Goal: Task Accomplishment & Management: Complete application form

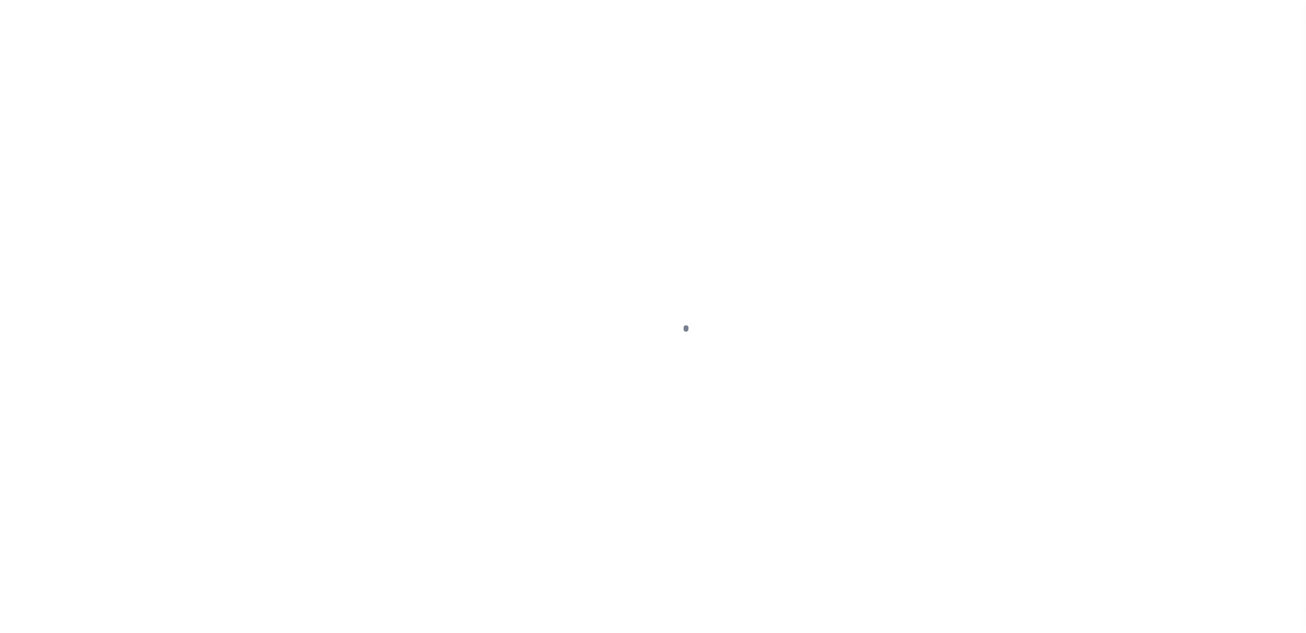
scroll to position [37, 0]
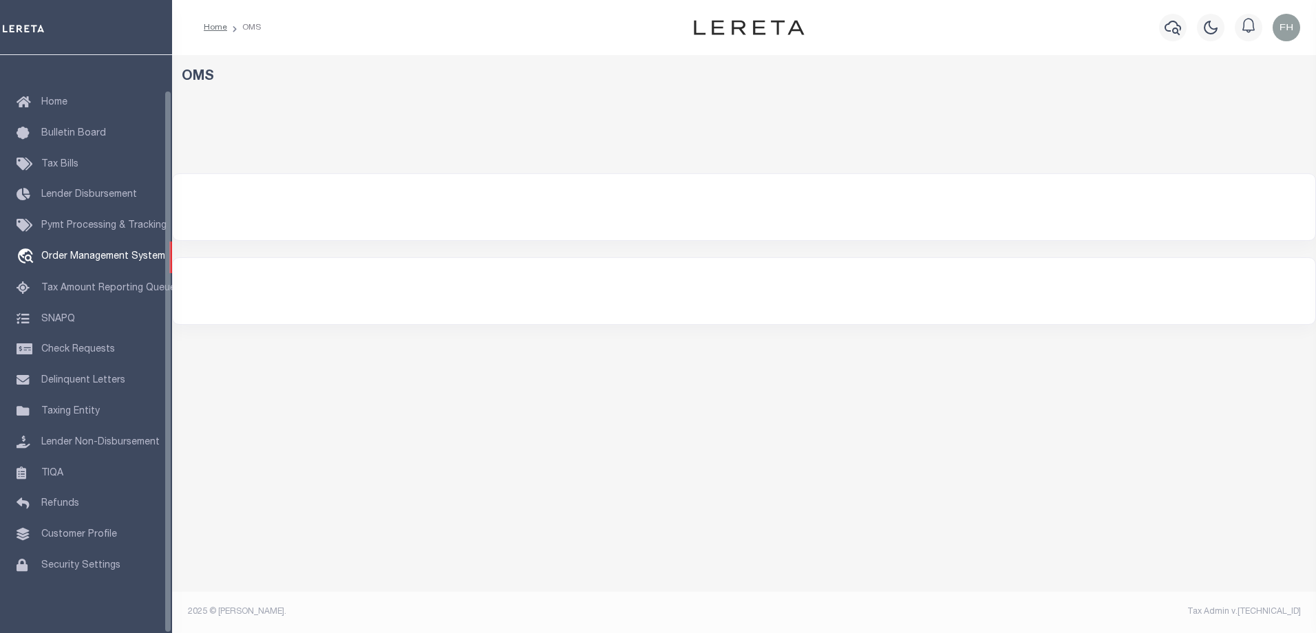
select select "200"
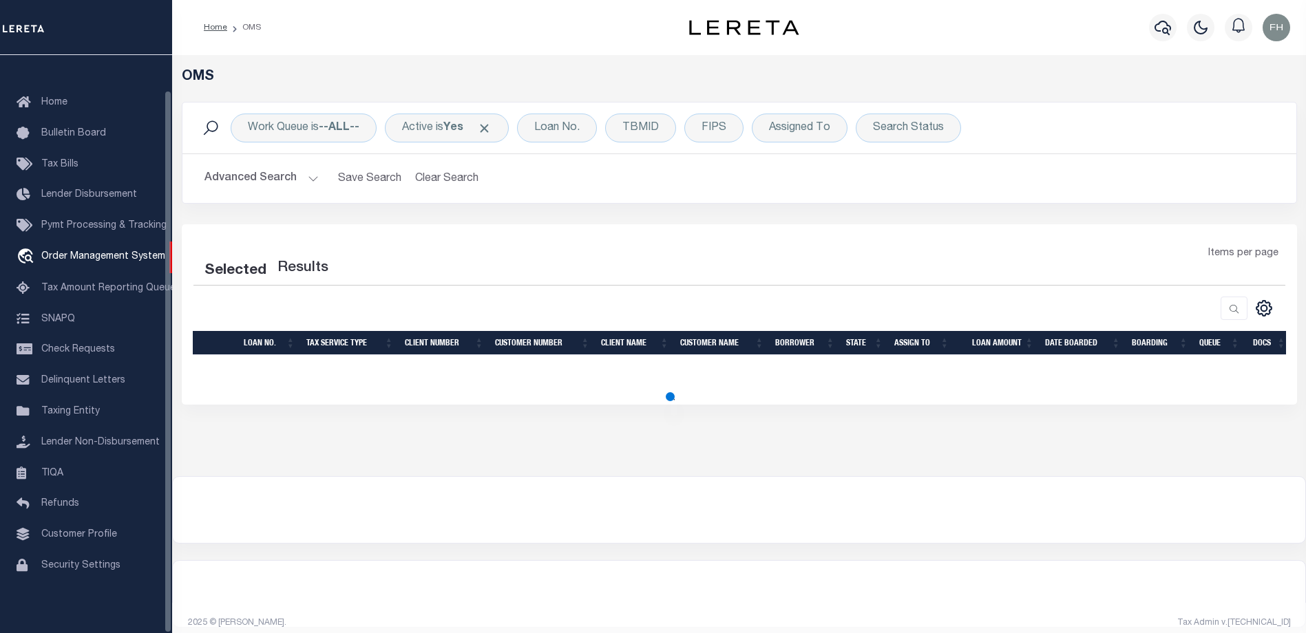
select select "200"
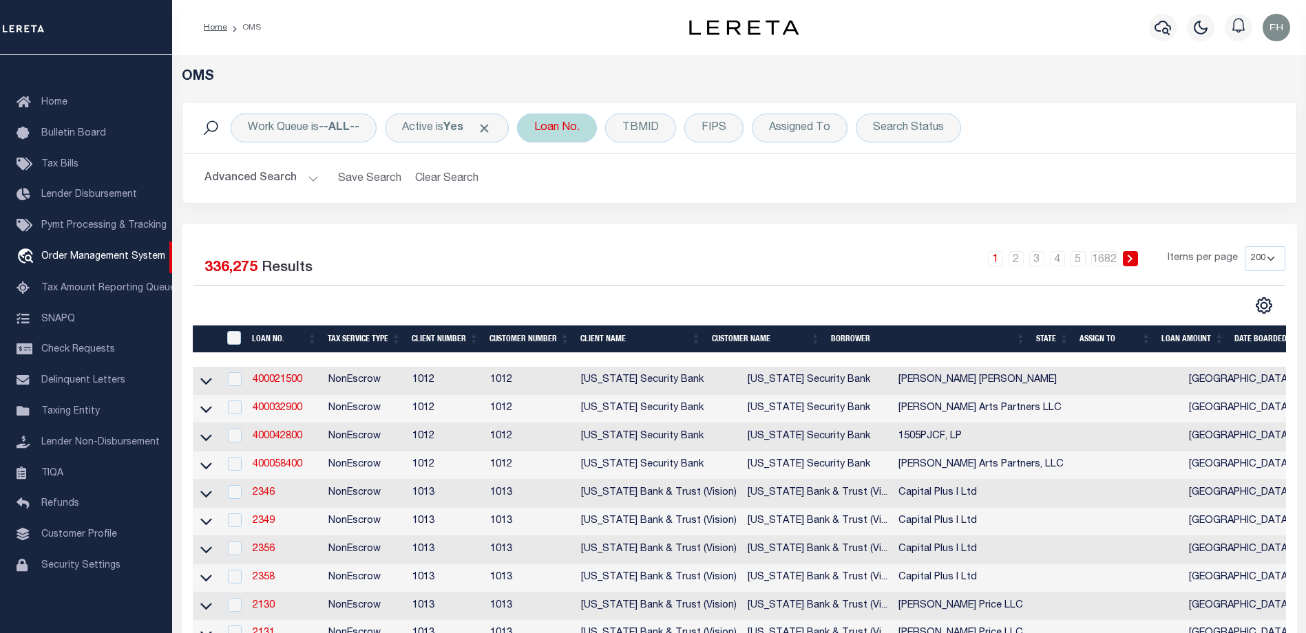
click at [592, 131] on div "Loan No." at bounding box center [557, 128] width 80 height 29
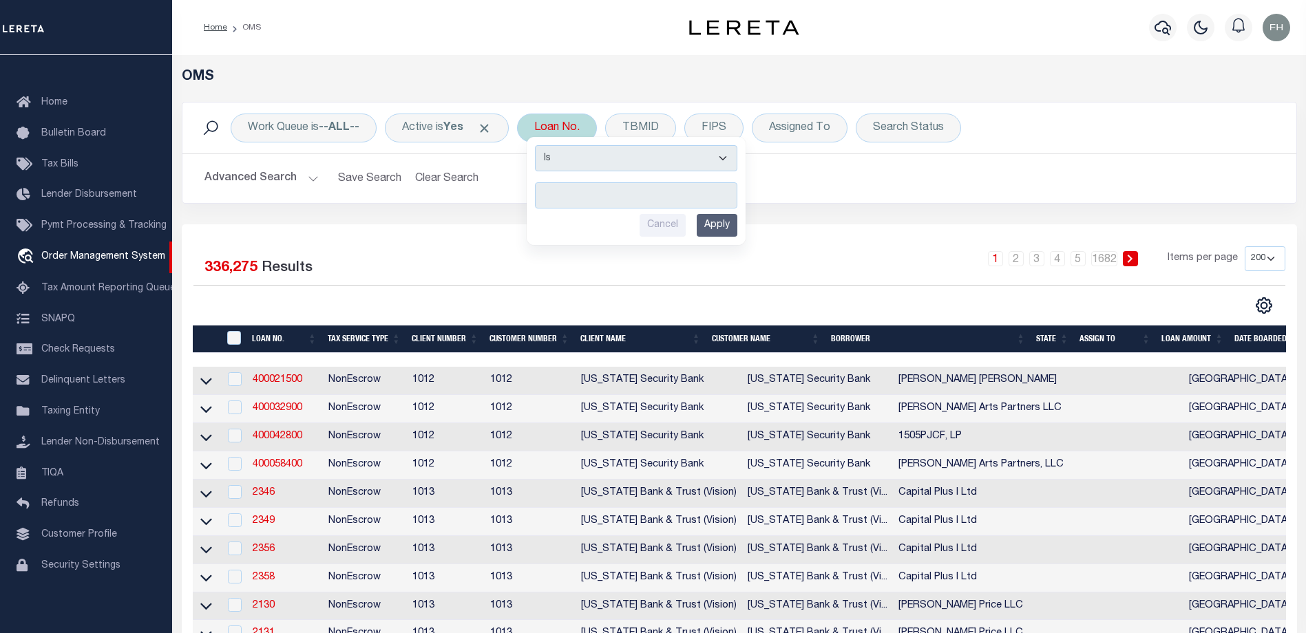
type input "130360"
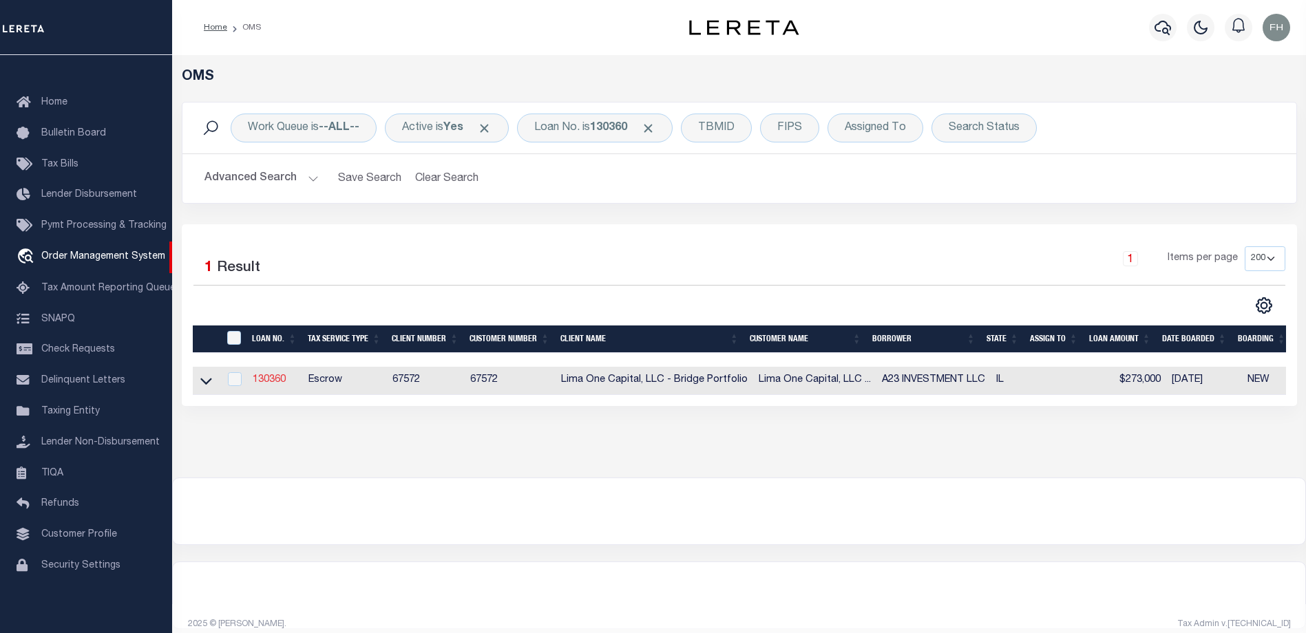
click at [266, 379] on link "130360" at bounding box center [269, 380] width 33 height 10
type input "130360"
type input "A23 INVESTMENT LLC"
select select
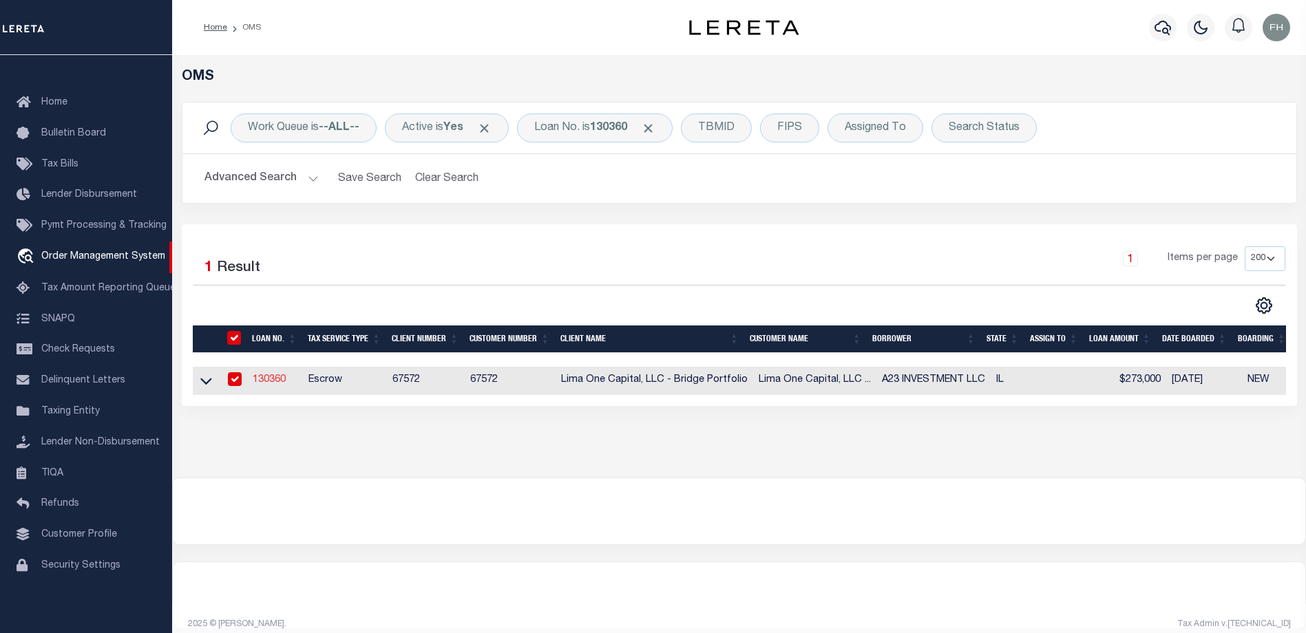
select select
select select "20"
select select
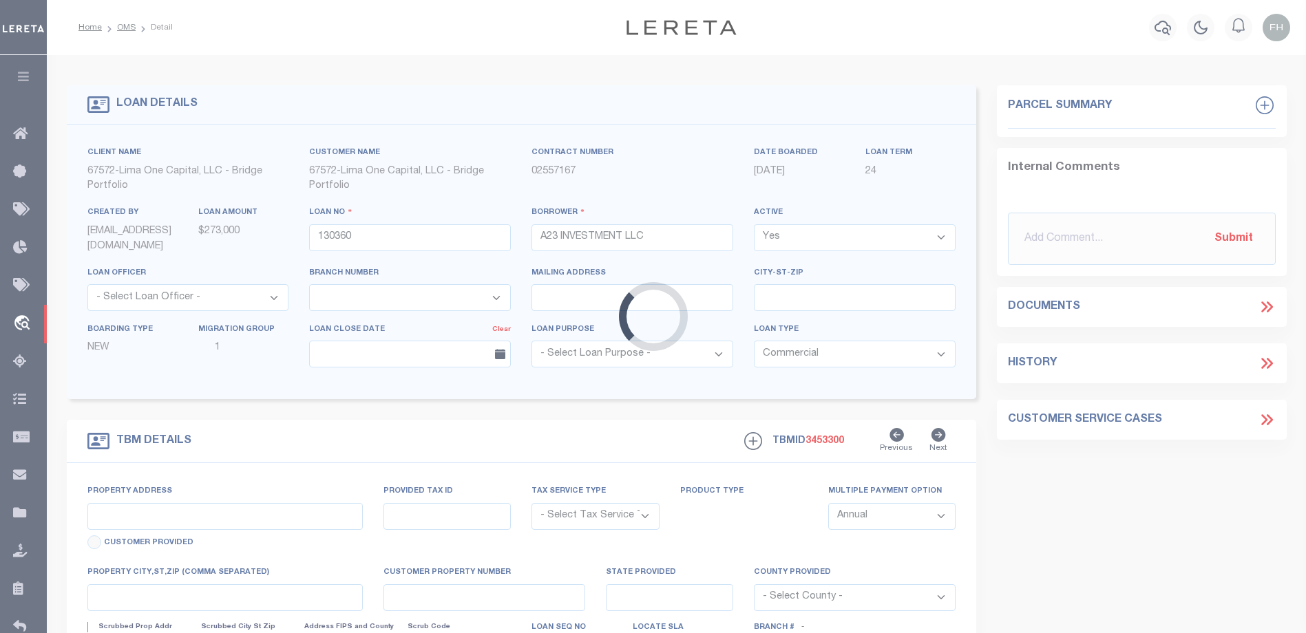
type input "7800 SOUTH COLFAX AVENUE"
radio input "true"
select select "Escrow"
select select
type input "CHICAGO IL 60649"
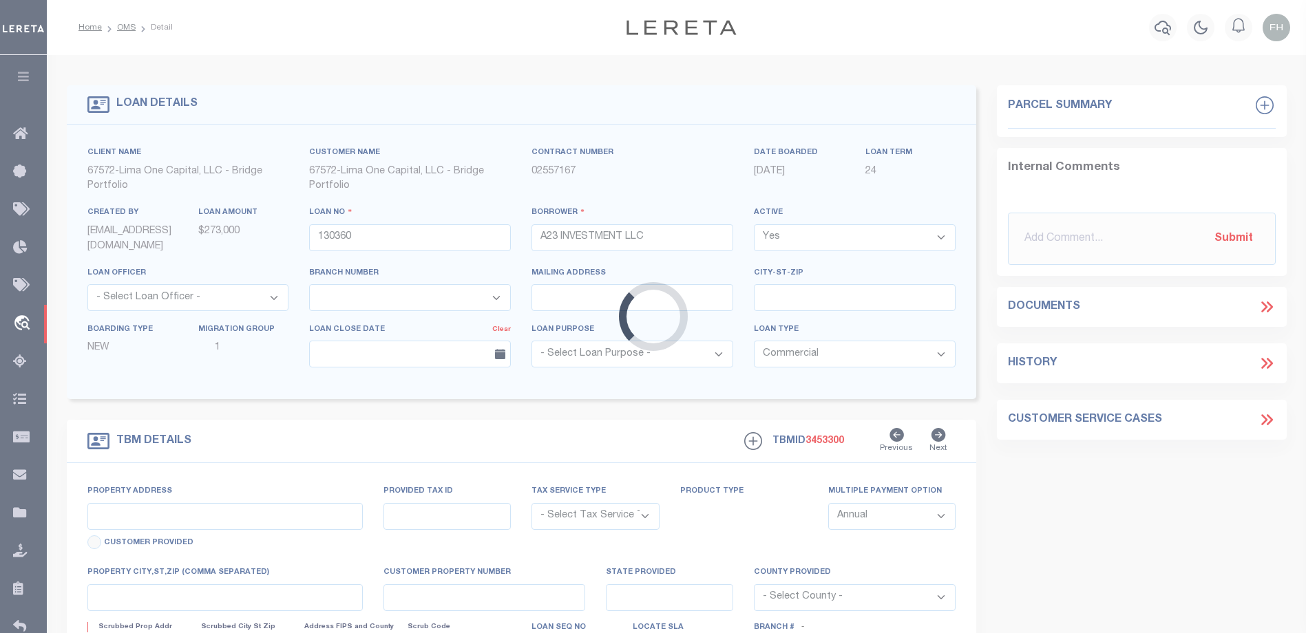
type input "130360-1"
type input "IL"
type textarea "COLLECTOR: ENTITY: PARCEL: 21"
type textarea "Compare"
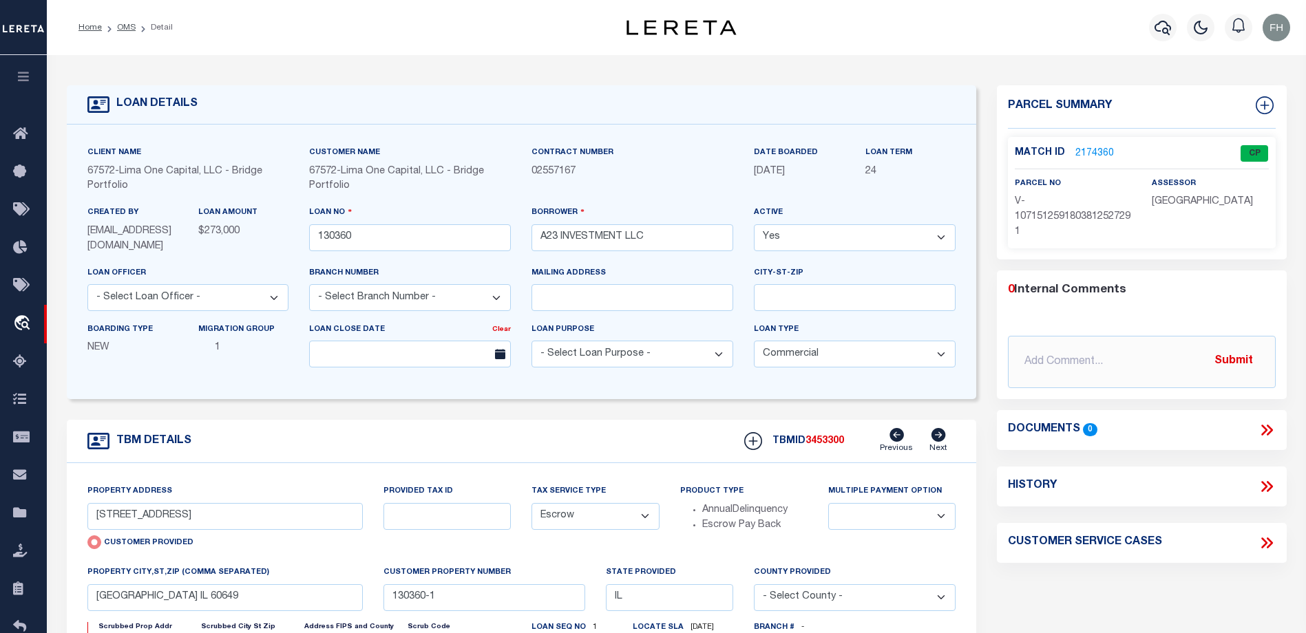
click at [1087, 152] on link "2174360" at bounding box center [1094, 154] width 39 height 14
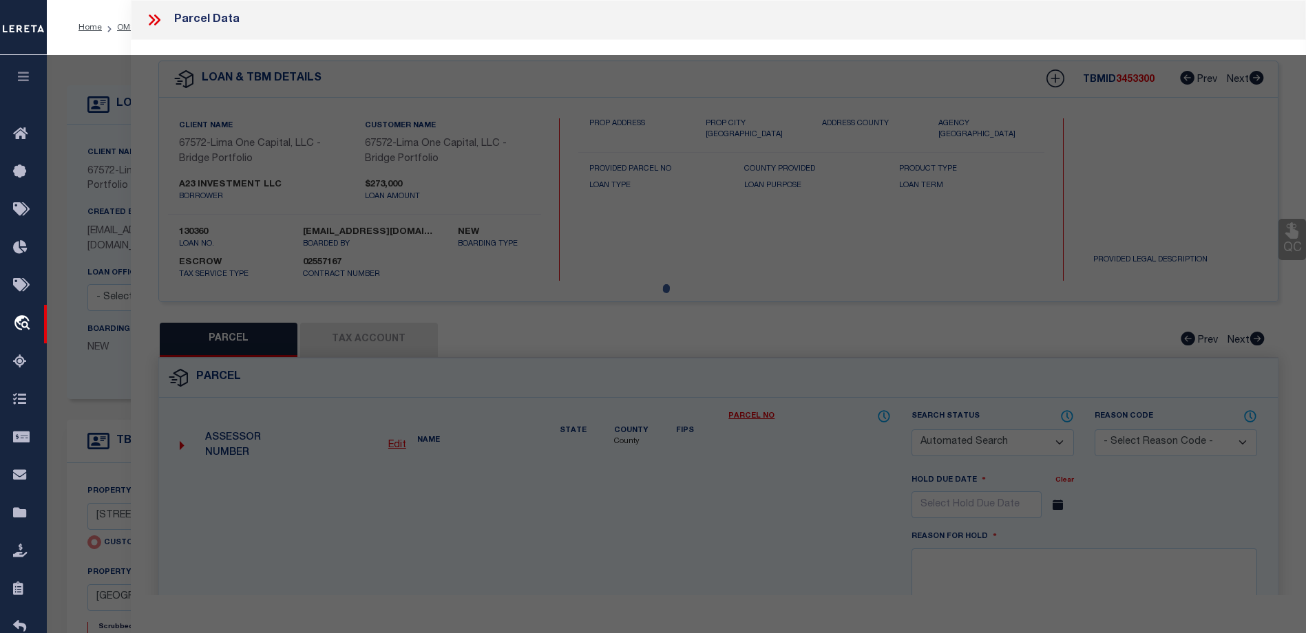
checkbox input "false"
select select "CP"
select select "AGW"
select select
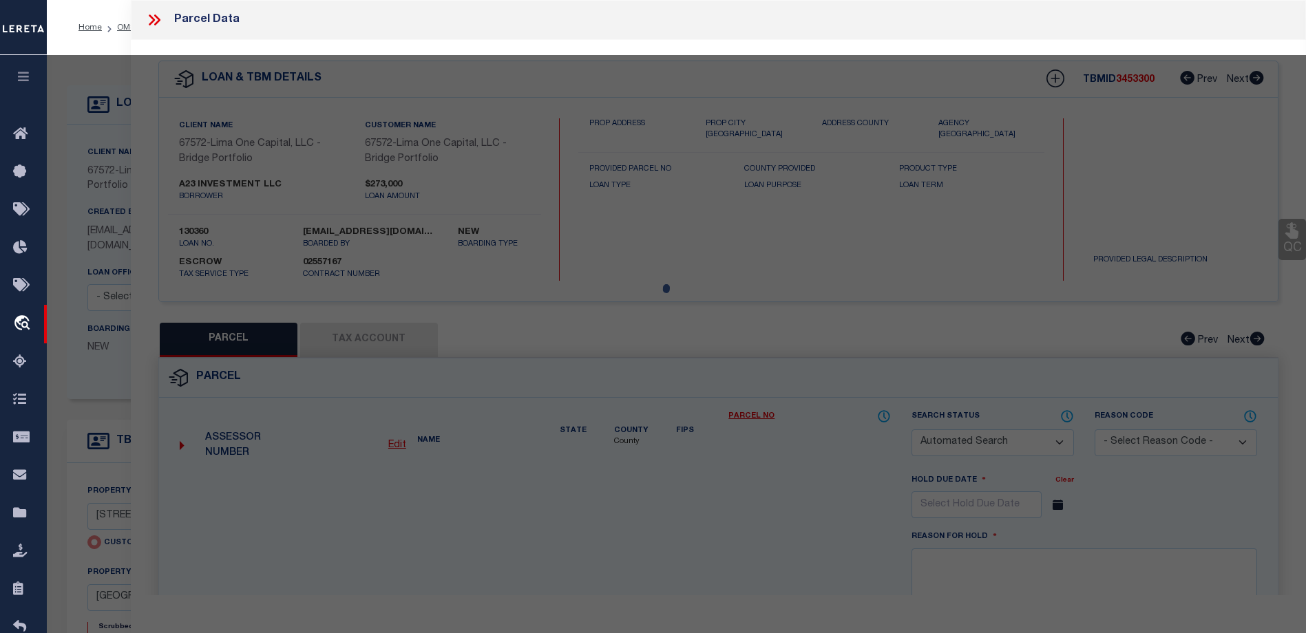
type input "7800 SOUTH COLFAX AVENUE"
checkbox input "false"
type input "CHICAGO IL 60649"
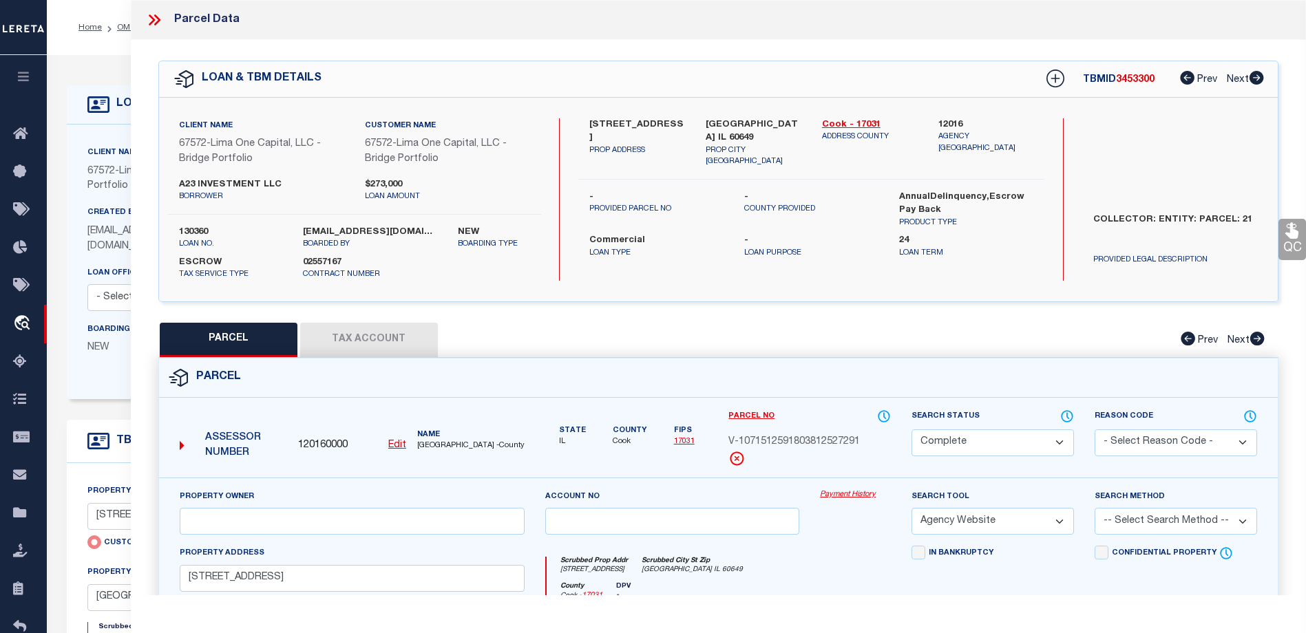
click at [156, 20] on icon at bounding box center [154, 20] width 18 height 18
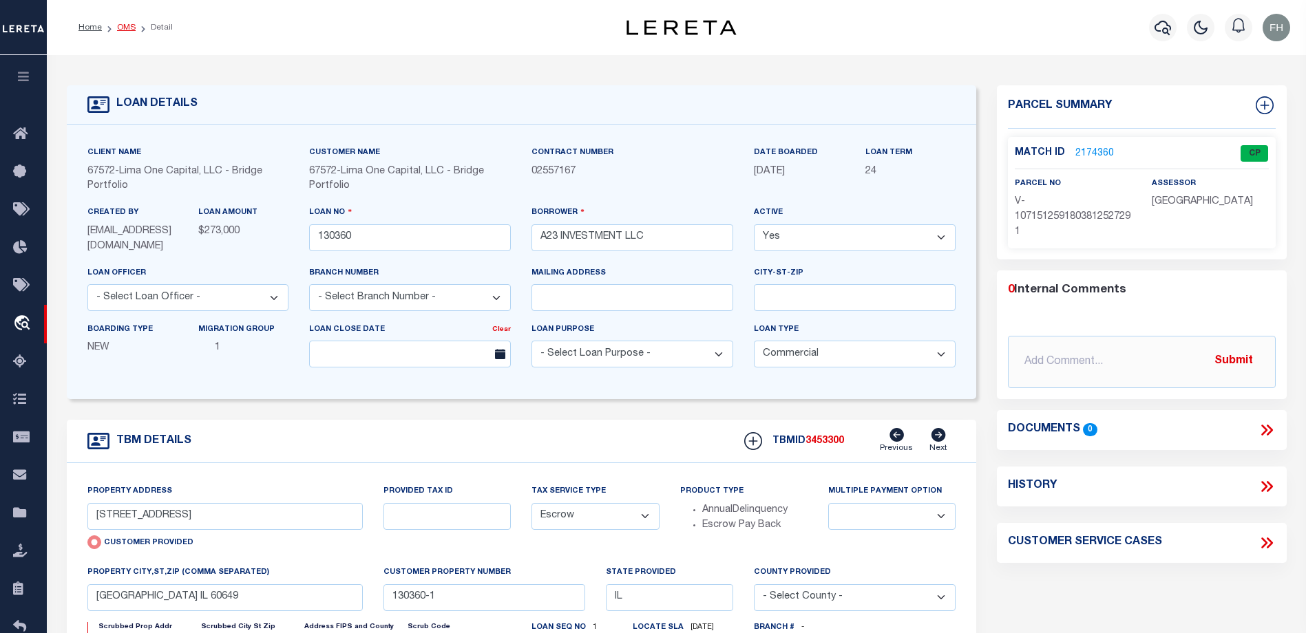
click at [120, 24] on link "OMS" at bounding box center [126, 27] width 19 height 8
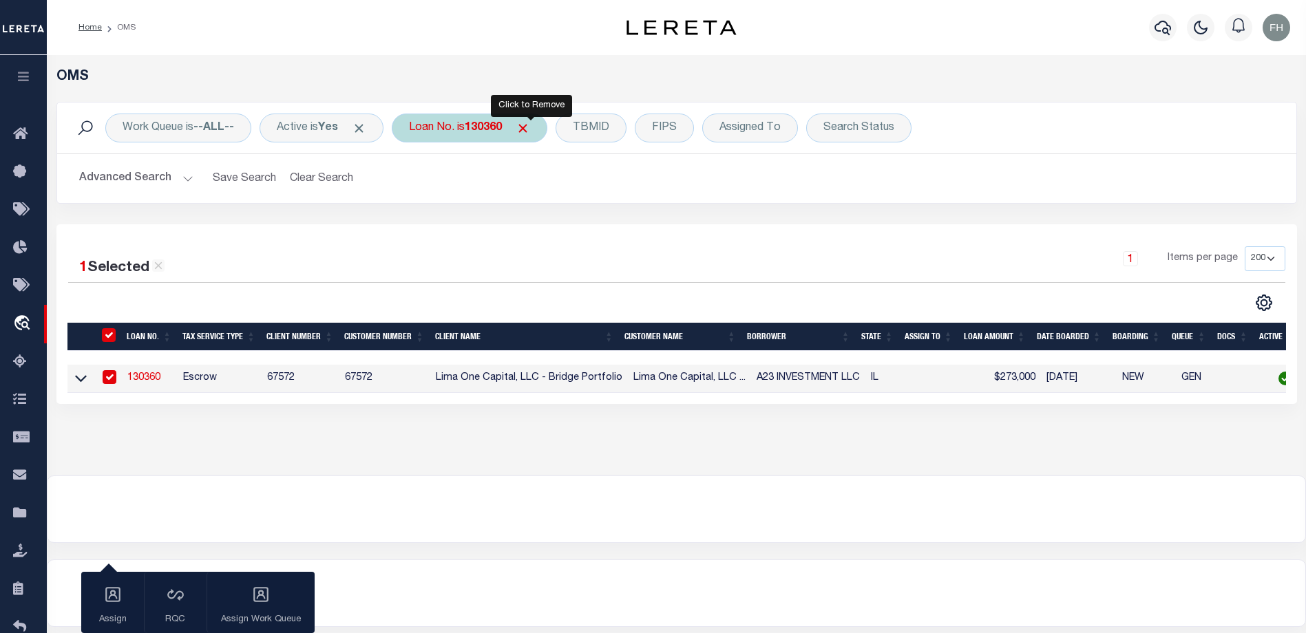
click at [530, 132] on span "Click to Remove" at bounding box center [523, 128] width 14 height 14
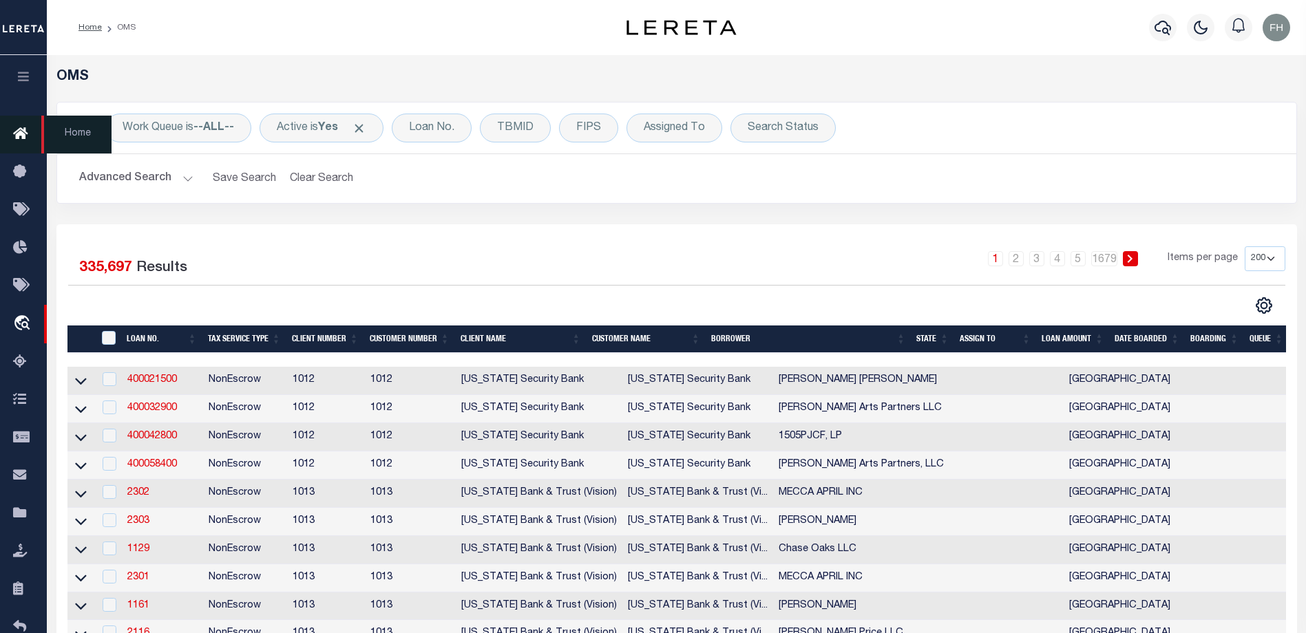
click at [10, 136] on link "Home" at bounding box center [23, 135] width 47 height 38
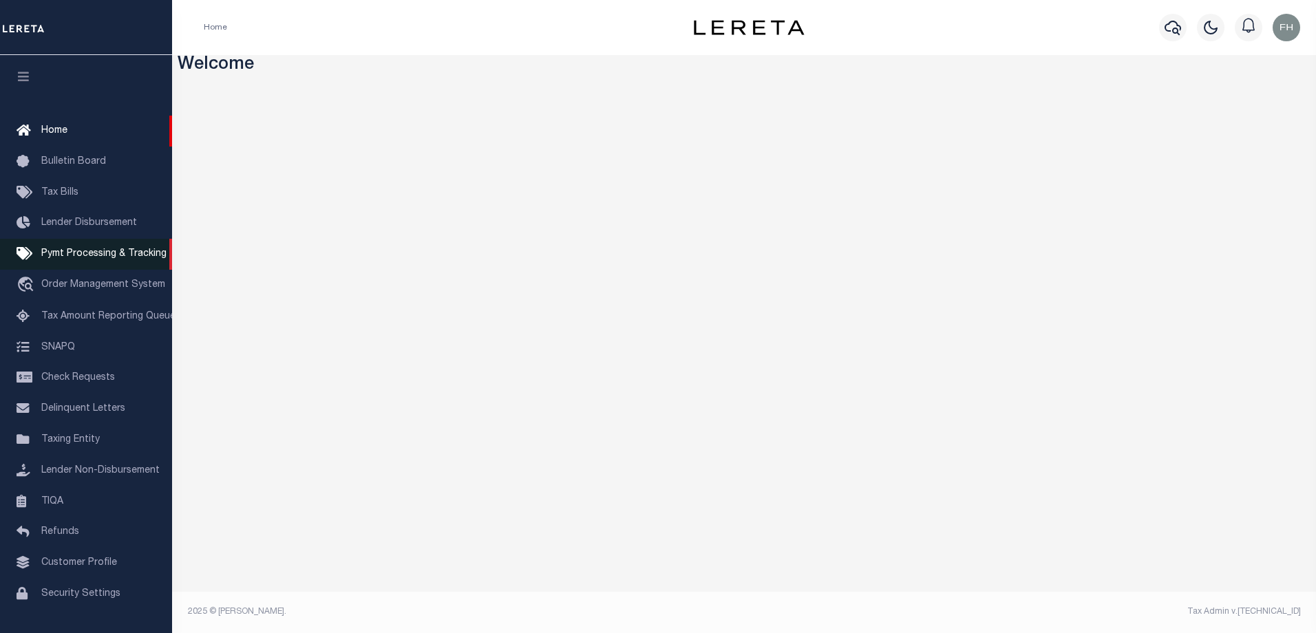
click at [94, 255] on span "Pymt Processing & Tracking" at bounding box center [103, 254] width 125 height 10
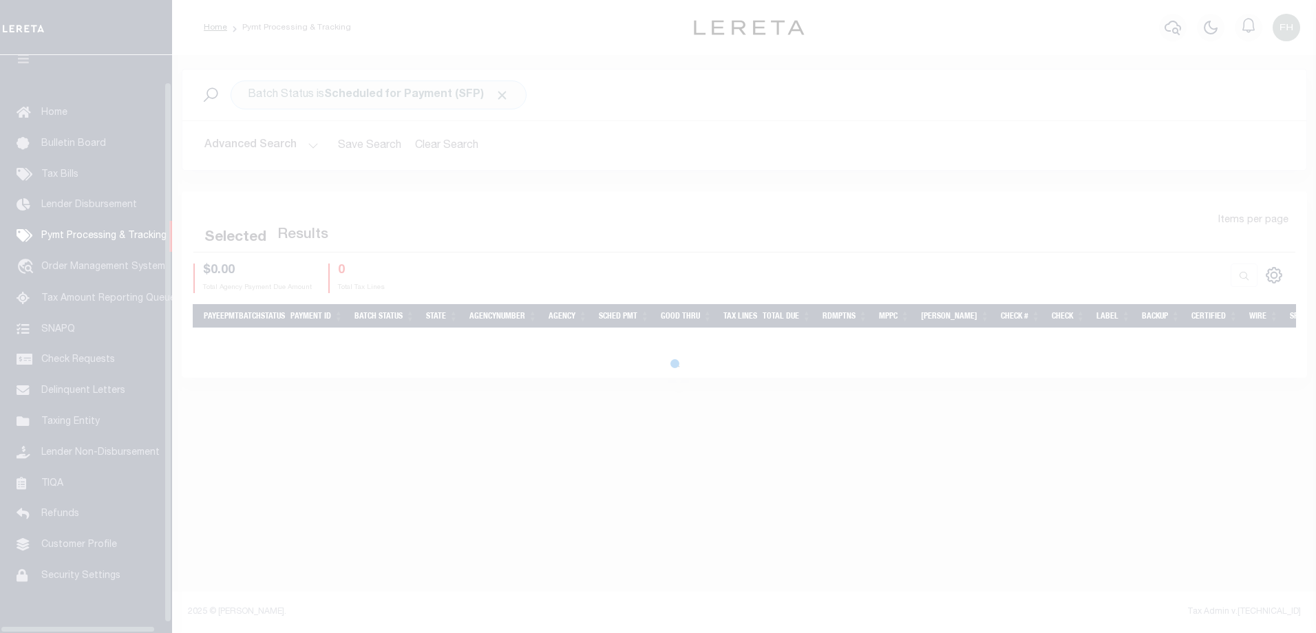
scroll to position [37, 0]
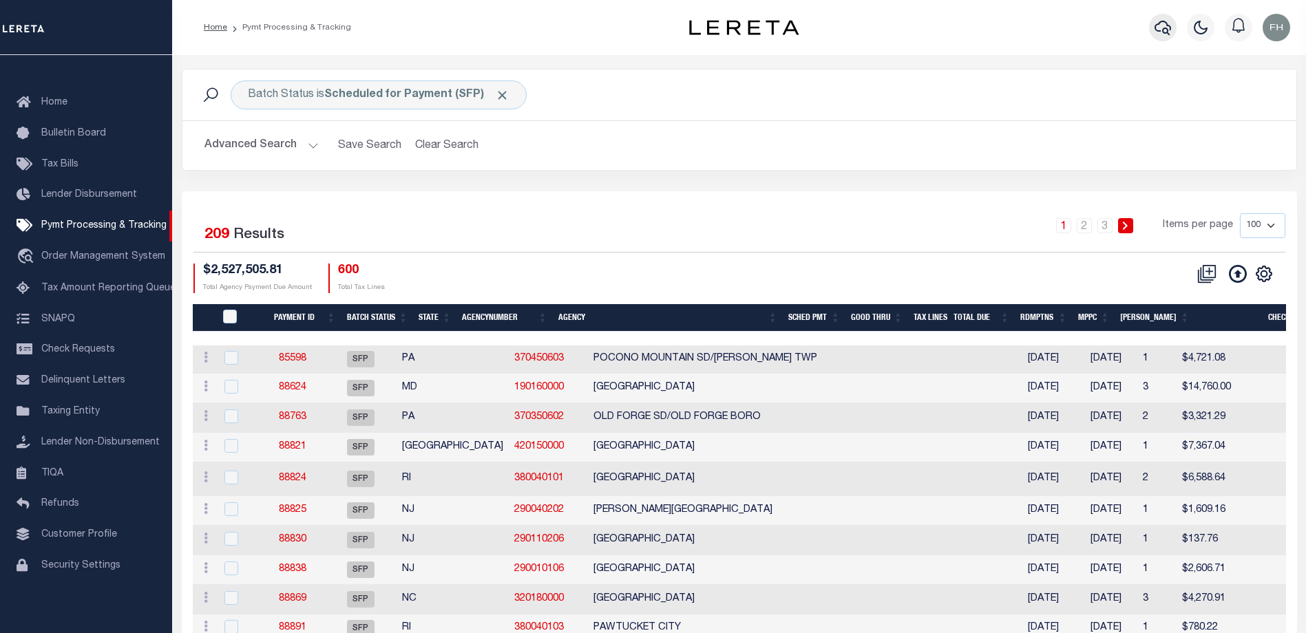
click at [1160, 26] on icon "button" at bounding box center [1162, 27] width 17 height 17
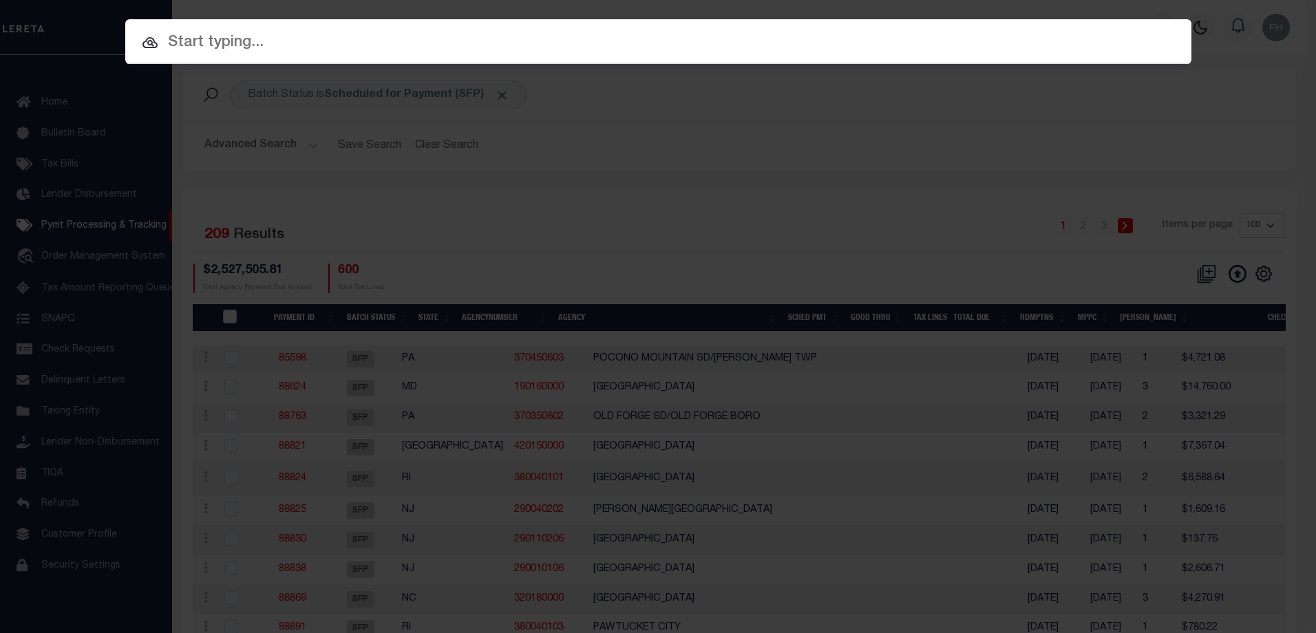
click at [842, 48] on input "text" at bounding box center [658, 43] width 1066 height 24
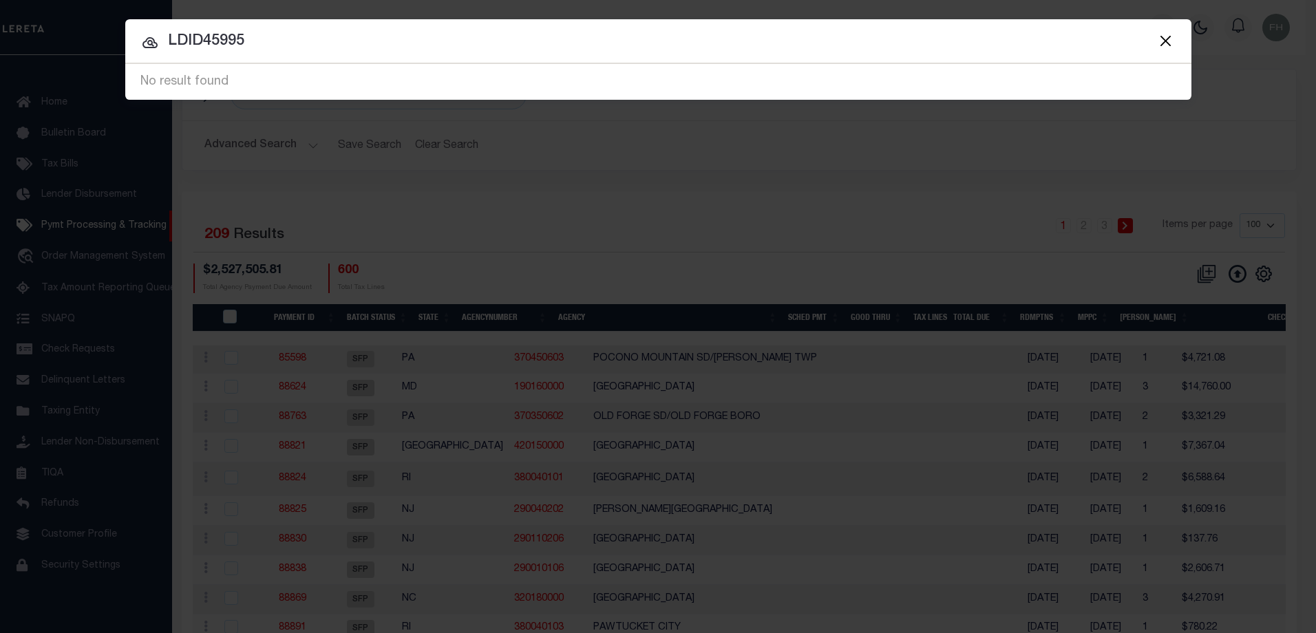
click at [202, 42] on input "LDID45995" at bounding box center [658, 42] width 1066 height 24
type input "LDID 45995"
click at [362, 43] on input "LDID 45995" at bounding box center [658, 42] width 1066 height 24
